Goal: Book appointment/travel/reservation

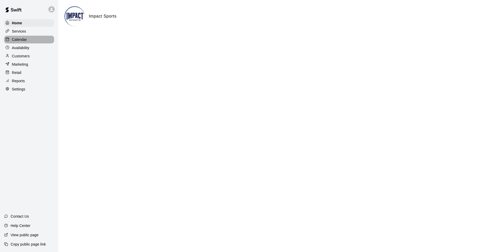
click at [19, 39] on p "Calendar" at bounding box center [19, 39] width 15 height 5
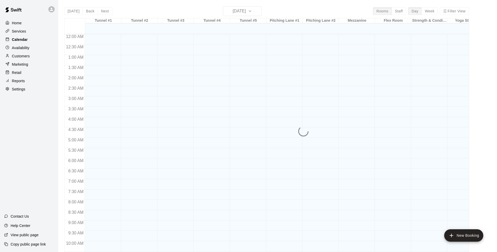
scroll to position [241, 0]
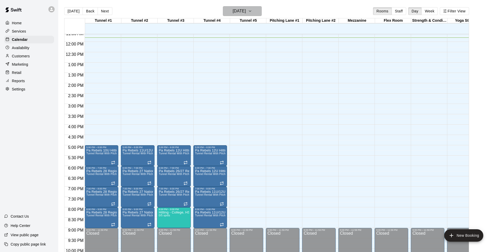
click at [252, 11] on icon "button" at bounding box center [250, 11] width 4 height 6
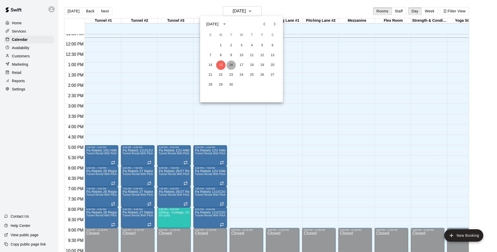
click at [230, 67] on button "16" at bounding box center [231, 65] width 9 height 9
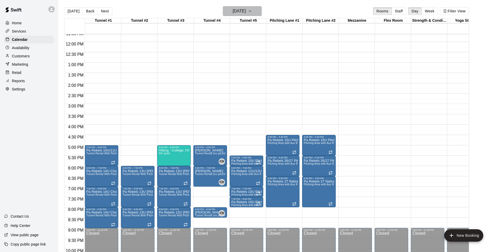
click at [252, 11] on icon "button" at bounding box center [250, 11] width 4 height 6
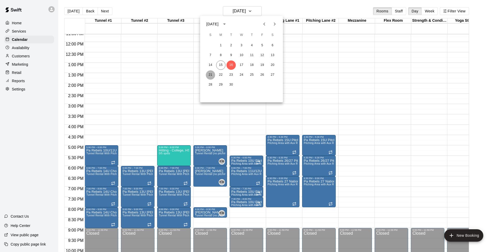
click at [210, 74] on button "21" at bounding box center [210, 74] width 9 height 9
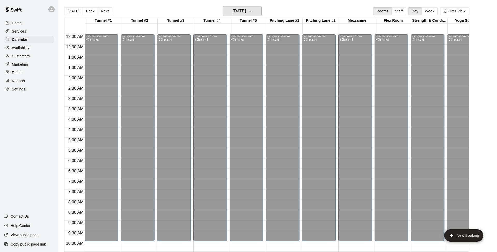
scroll to position [0, 0]
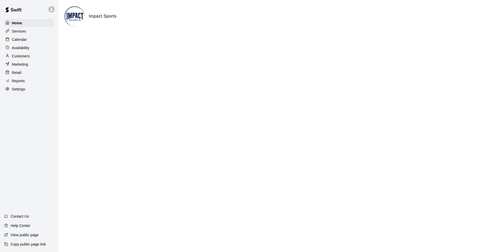
click at [18, 39] on p "Calendar" at bounding box center [19, 39] width 15 height 5
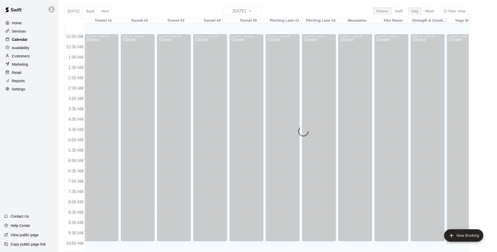
scroll to position [245, 0]
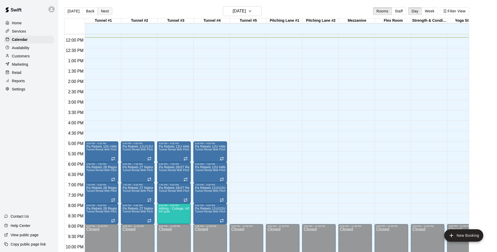
click at [105, 10] on button "Next" at bounding box center [105, 11] width 14 height 8
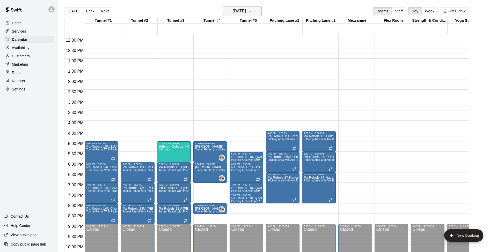
click at [252, 11] on icon "button" at bounding box center [250, 11] width 4 height 6
click at [252, 64] on button "18" at bounding box center [251, 65] width 9 height 9
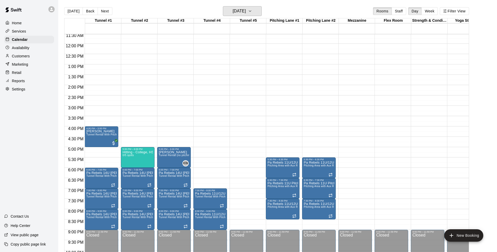
scroll to position [254, 0]
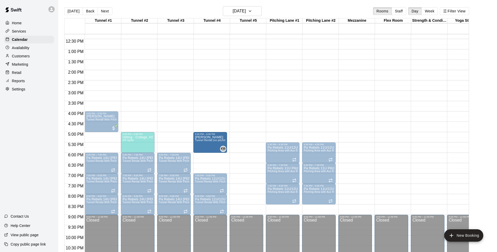
drag, startPoint x: 175, startPoint y: 138, endPoint x: 202, endPoint y: 140, distance: 28.0
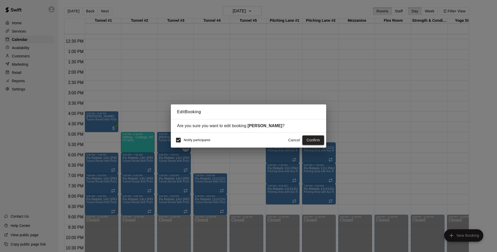
click at [311, 139] on button "Confirm" at bounding box center [313, 141] width 22 height 10
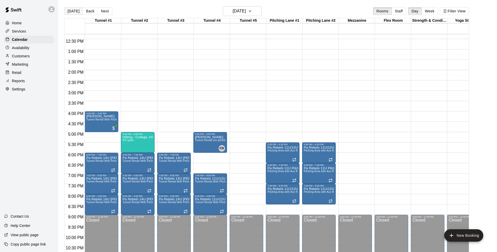
click at [74, 11] on button "[DATE]" at bounding box center [73, 11] width 19 height 8
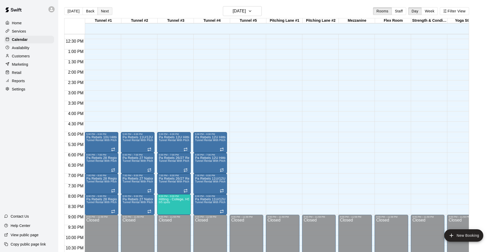
click at [103, 10] on button "Next" at bounding box center [105, 11] width 14 height 8
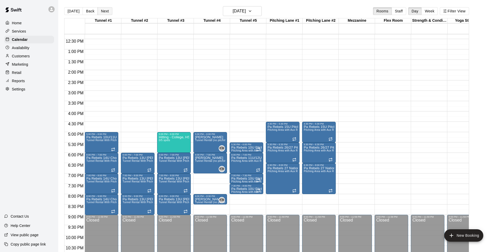
click at [103, 10] on button "Next" at bounding box center [105, 11] width 14 height 8
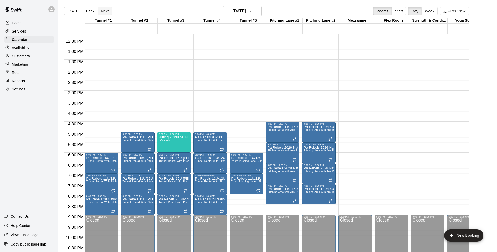
click at [103, 10] on button "Next" at bounding box center [105, 11] width 14 height 8
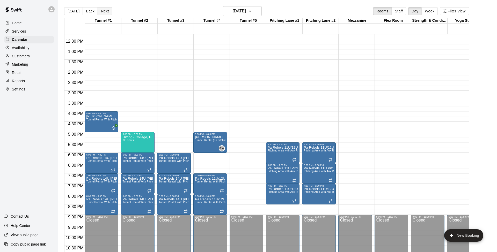
click at [103, 10] on button "Next" at bounding box center [105, 11] width 14 height 8
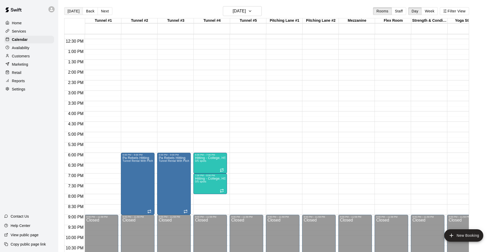
click at [71, 11] on button "[DATE]" at bounding box center [73, 11] width 19 height 8
